Goal: Task Accomplishment & Management: Use online tool/utility

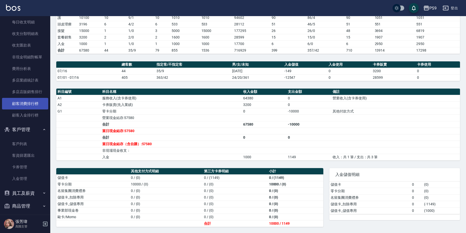
scroll to position [575, 0]
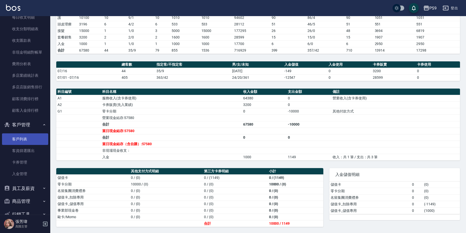
click at [29, 140] on link "客戶列表" at bounding box center [25, 139] width 46 height 12
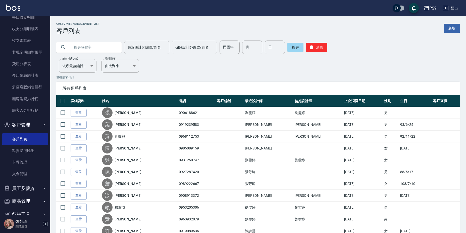
click at [81, 112] on link "查看" at bounding box center [79, 113] width 16 height 8
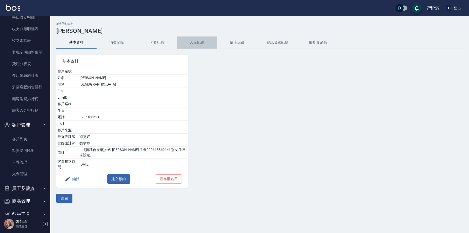
click at [201, 40] on button "入金紀錄" at bounding box center [197, 42] width 40 height 12
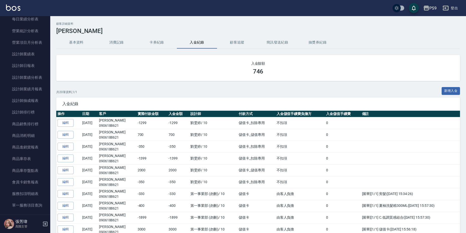
scroll to position [298, 0]
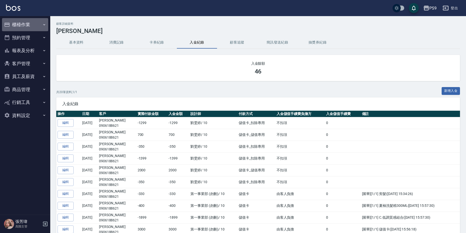
click at [22, 24] on button "櫃檯作業" at bounding box center [25, 24] width 46 height 13
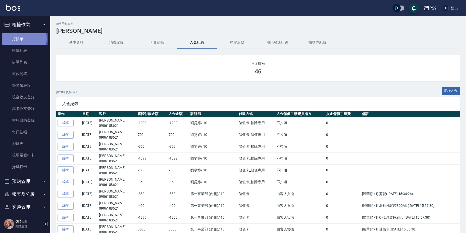
click at [18, 38] on link "打帳單" at bounding box center [25, 39] width 46 height 12
